Goal: Information Seeking & Learning: Learn about a topic

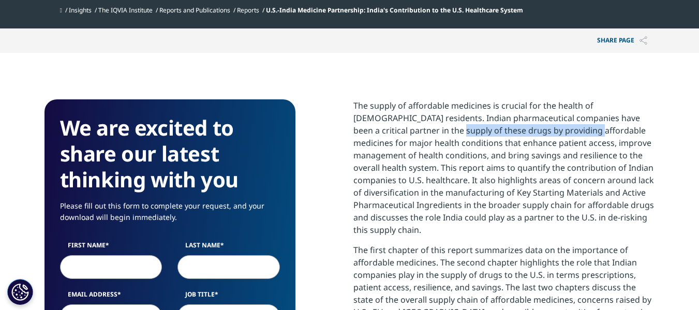
drag, startPoint x: 409, startPoint y: 134, endPoint x: 515, endPoint y: 134, distance: 105.5
click at [515, 134] on p "The supply of affordable medicines is crucial for the health of [DEMOGRAPHIC_DA…" at bounding box center [504, 171] width 302 height 144
drag, startPoint x: 542, startPoint y: 129, endPoint x: 399, endPoint y: 133, distance: 142.4
click at [399, 133] on p "The supply of affordable medicines is crucial for the health of [DEMOGRAPHIC_DA…" at bounding box center [504, 171] width 302 height 144
click at [478, 131] on p "The supply of affordable medicines is crucial for the health of [DEMOGRAPHIC_DA…" at bounding box center [504, 171] width 302 height 144
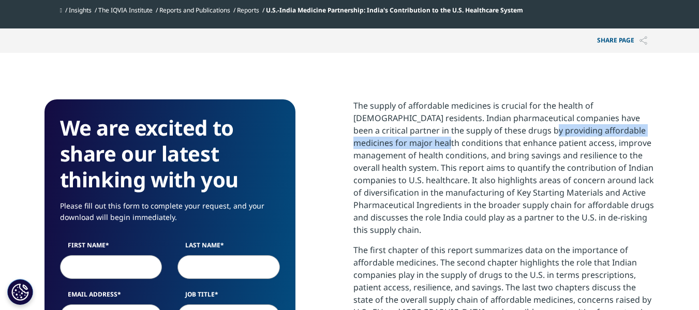
drag, startPoint x: 467, startPoint y: 131, endPoint x: 661, endPoint y: 131, distance: 193.5
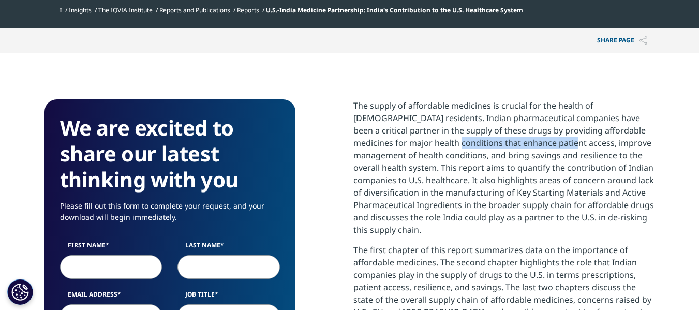
drag, startPoint x: 362, startPoint y: 144, endPoint x: 477, endPoint y: 143, distance: 115.4
click at [477, 143] on p "The supply of affordable medicines is crucial for the health of [DEMOGRAPHIC_DA…" at bounding box center [504, 171] width 302 height 144
drag, startPoint x: 513, startPoint y: 150, endPoint x: 521, endPoint y: 151, distance: 8.3
click at [516, 151] on p "The supply of affordable medicines is crucial for the health of [DEMOGRAPHIC_DA…" at bounding box center [504, 171] width 302 height 144
click at [586, 151] on p "The supply of affordable medicines is crucial for the health of [DEMOGRAPHIC_DA…" at bounding box center [504, 171] width 302 height 144
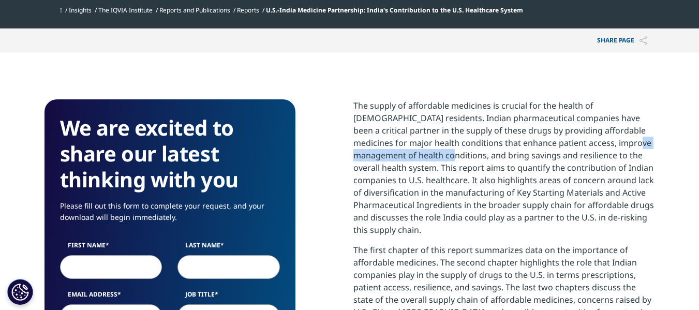
drag, startPoint x: 552, startPoint y: 145, endPoint x: 658, endPoint y: 145, distance: 106.1
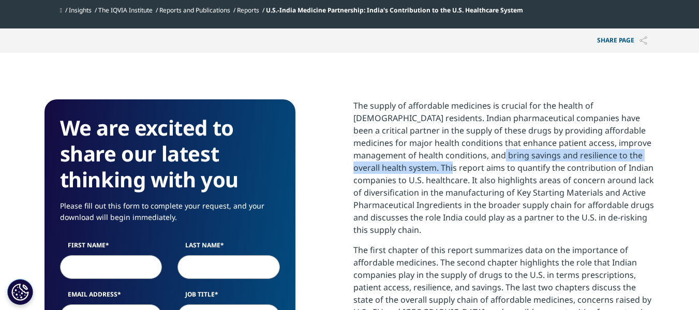
drag, startPoint x: 404, startPoint y: 157, endPoint x: 639, endPoint y: 151, distance: 235.0
click at [639, 151] on p "The supply of affordable medicines is crucial for the health of [DEMOGRAPHIC_DA…" at bounding box center [504, 171] width 302 height 144
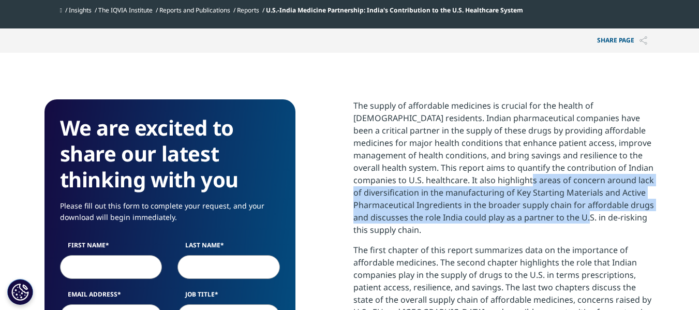
drag, startPoint x: 448, startPoint y: 175, endPoint x: 575, endPoint y: 221, distance: 135.8
click at [575, 221] on p "The supply of affordable medicines is crucial for the health of [DEMOGRAPHIC_DA…" at bounding box center [504, 171] width 302 height 144
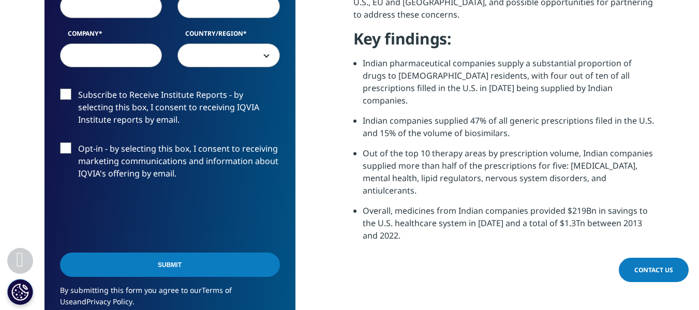
scroll to position [776, 0]
